Goal: Transaction & Acquisition: Purchase product/service

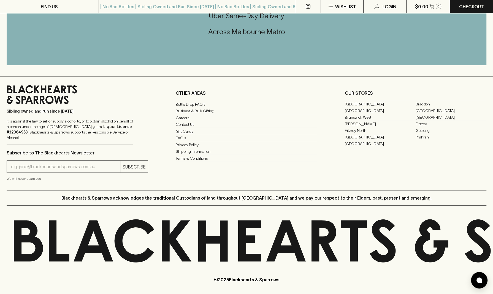
scroll to position [1329, 0]
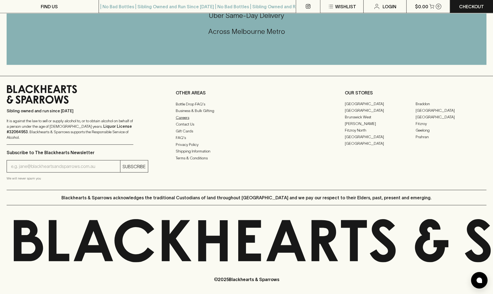
click at [182, 121] on link "Careers" at bounding box center [247, 117] width 142 height 7
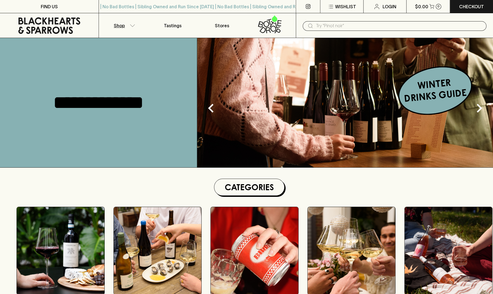
click at [134, 22] on button "Shop" at bounding box center [123, 25] width 49 height 25
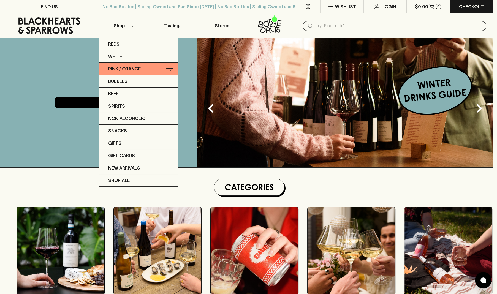
click at [131, 69] on p "Pink / Orange" at bounding box center [124, 69] width 33 height 7
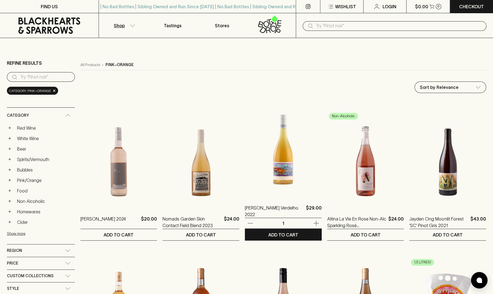
click at [248, 155] on img at bounding box center [283, 148] width 77 height 96
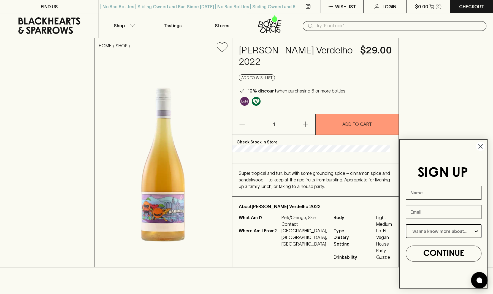
click at [424, 232] on input "I wanna know more about..." at bounding box center [441, 231] width 63 height 13
click at [416, 236] on input "I wanna know more about..." at bounding box center [441, 231] width 63 height 13
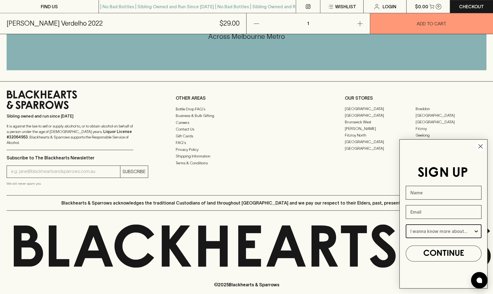
scroll to position [348, 0]
